Goal: Find specific page/section: Find specific page/section

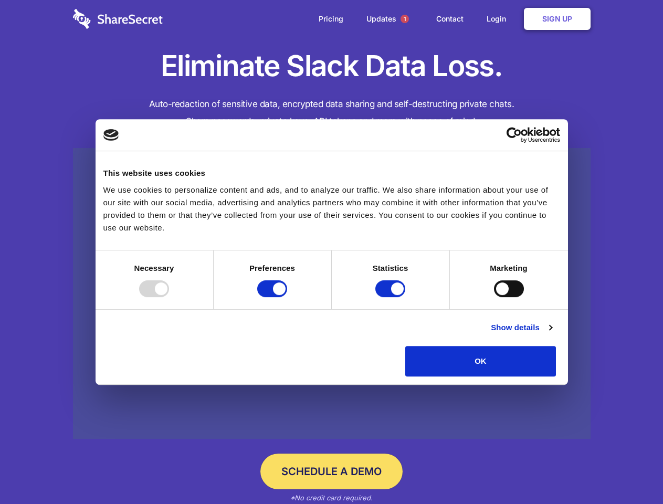
click at [169, 297] on div at bounding box center [154, 288] width 30 height 17
click at [287, 297] on input "Preferences" at bounding box center [272, 288] width 30 height 17
checkbox input "false"
click at [391, 297] on input "Statistics" at bounding box center [390, 288] width 30 height 17
checkbox input "false"
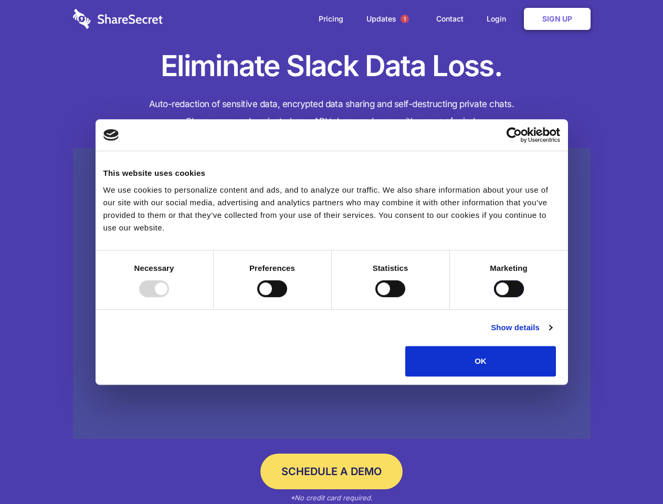
click at [494, 297] on input "Marketing" at bounding box center [509, 288] width 30 height 17
checkbox input "true"
click at [552, 334] on link "Show details" at bounding box center [521, 327] width 61 height 13
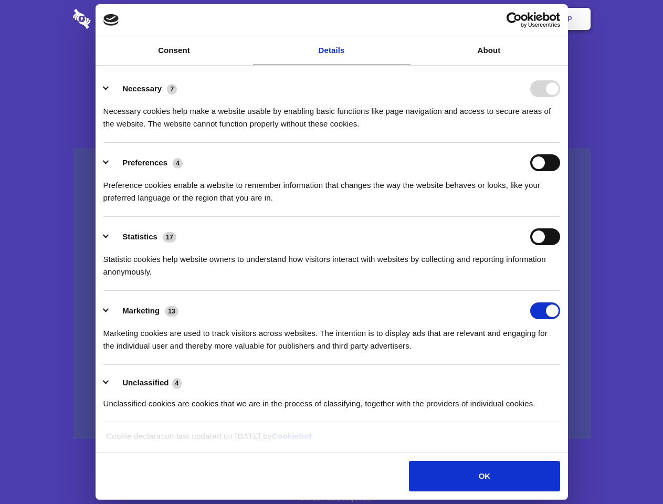
click at [560, 143] on li "Necessary 7 Necessary cookies help make a website usable by enabling basic func…" at bounding box center [331, 106] width 457 height 74
click at [404, 19] on span "1" at bounding box center [404, 19] width 8 height 8
